Goal: Find specific page/section: Find specific page/section

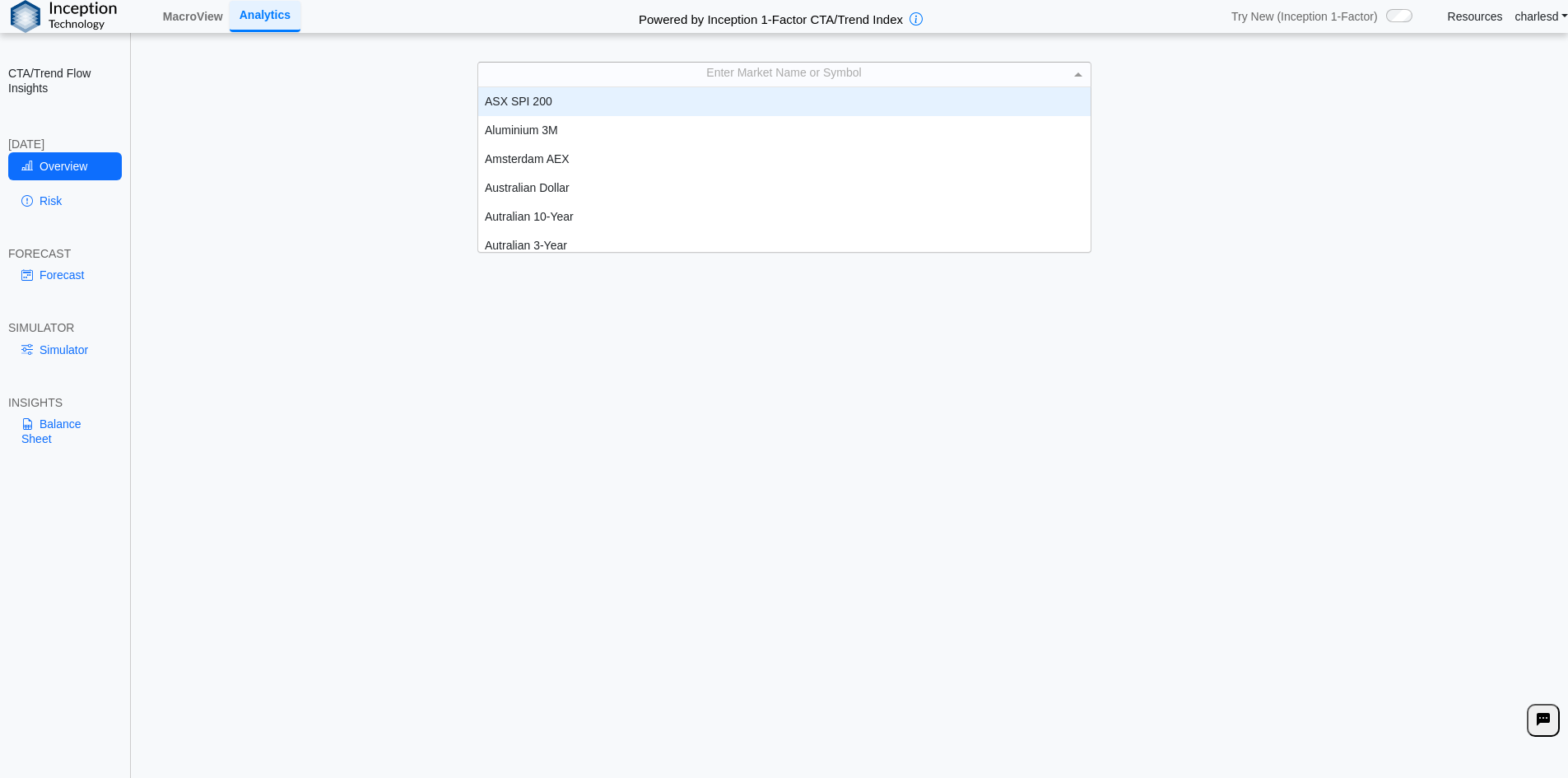
click at [692, 61] on div "Enter Market Name or Symbol" at bounding box center [784, 73] width 614 height 25
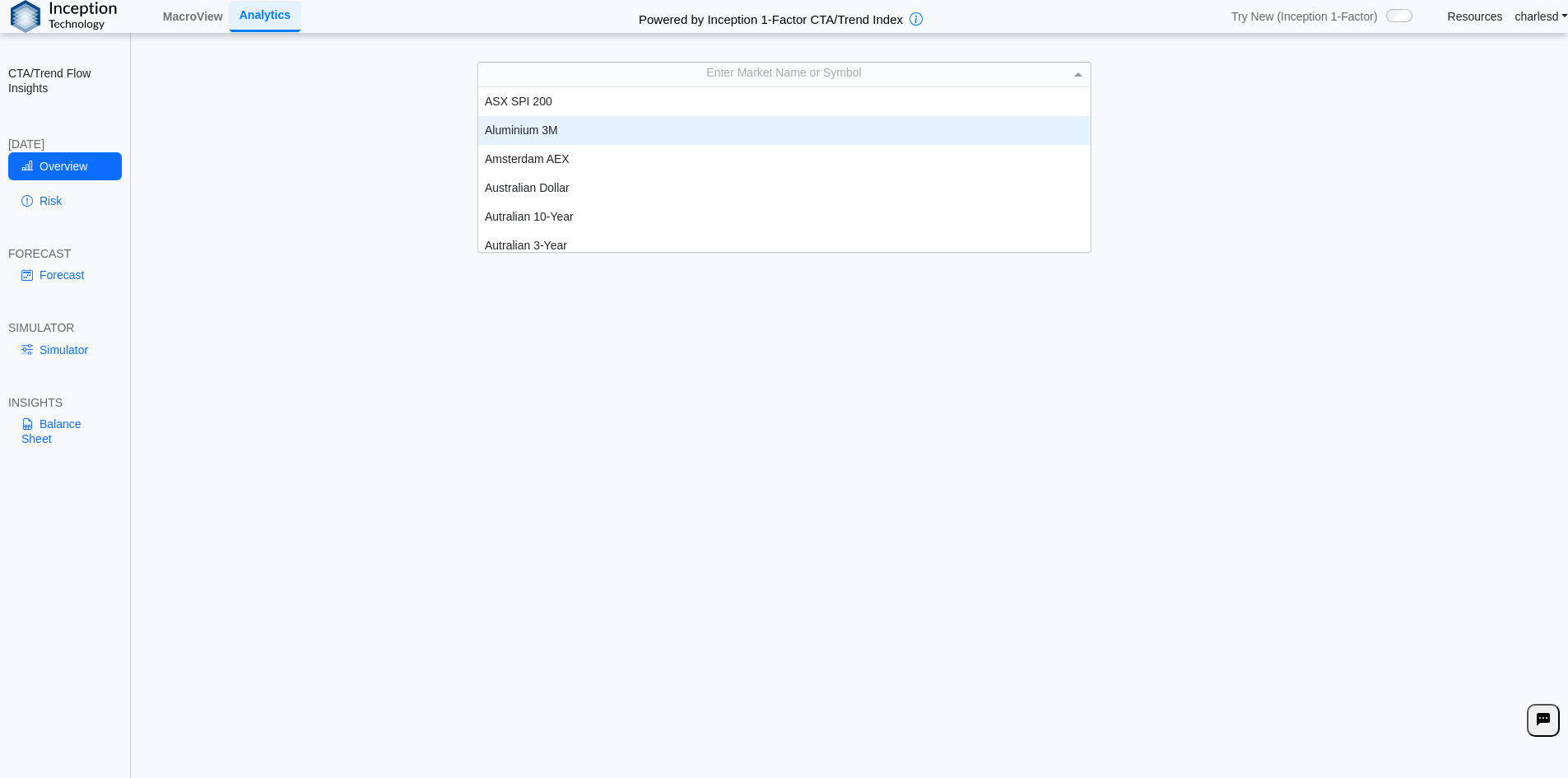
click at [643, 136] on div "Aluminium 3M" at bounding box center [784, 130] width 613 height 29
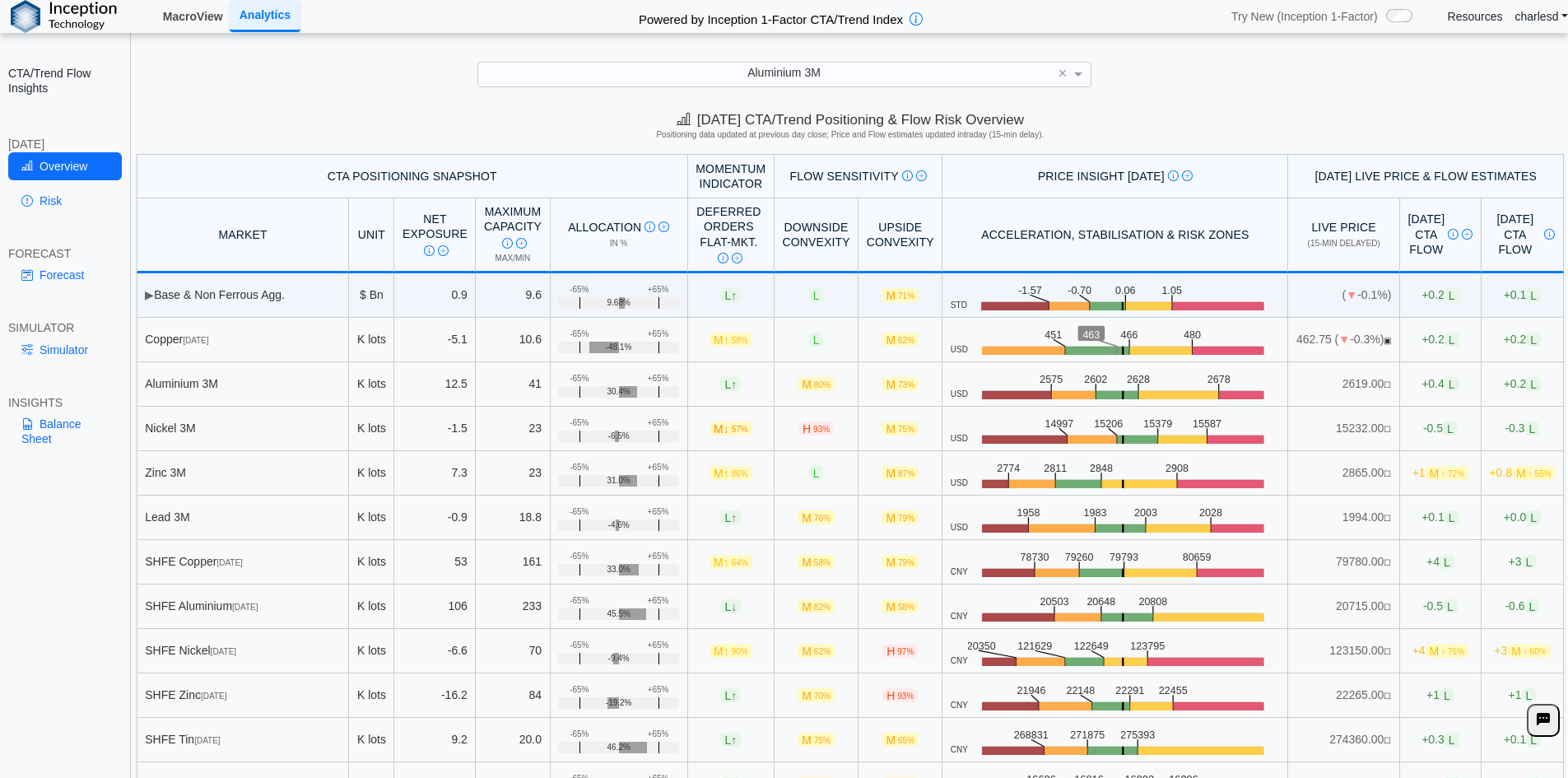
click at [196, 25] on link "MacroView" at bounding box center [192, 17] width 73 height 28
